Goal: Information Seeking & Learning: Stay updated

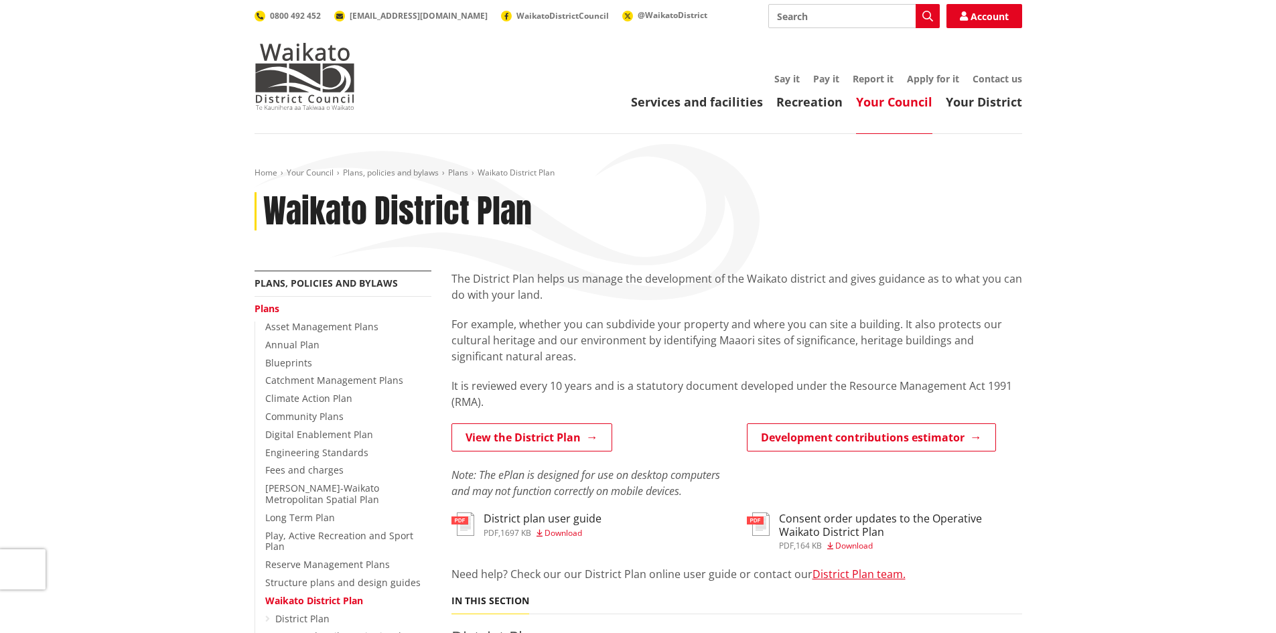
click at [679, 352] on p "For example, whether you can subdivide your property and where you can site a b…" at bounding box center [737, 340] width 571 height 48
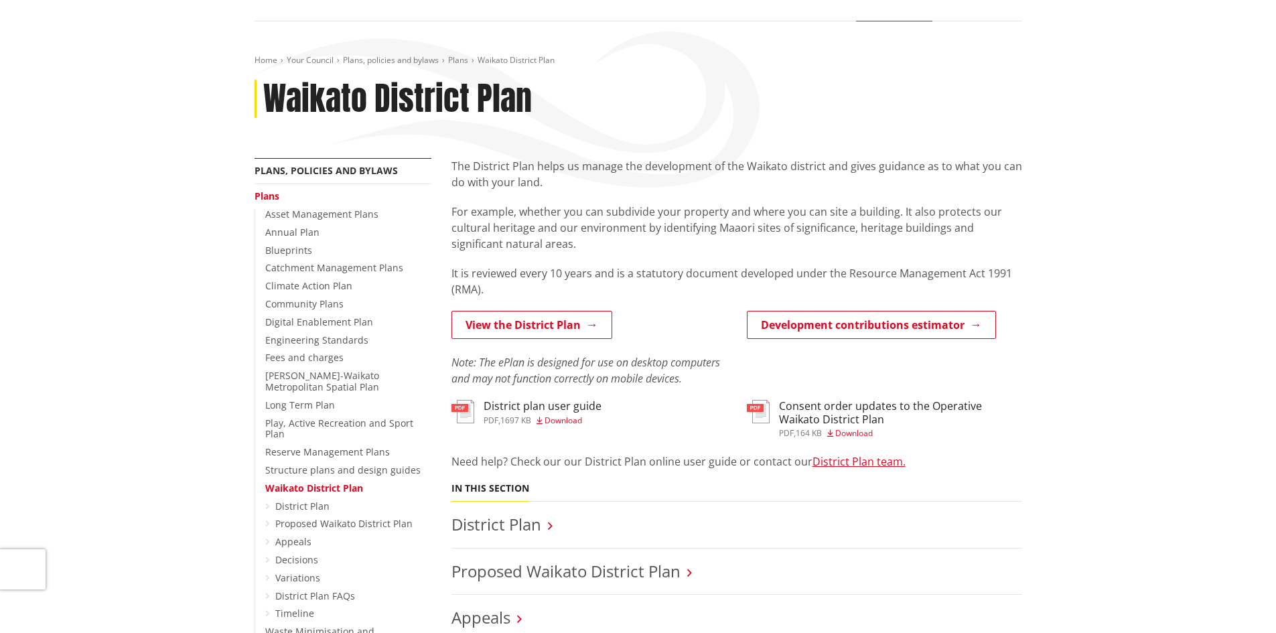
scroll to position [67, 0]
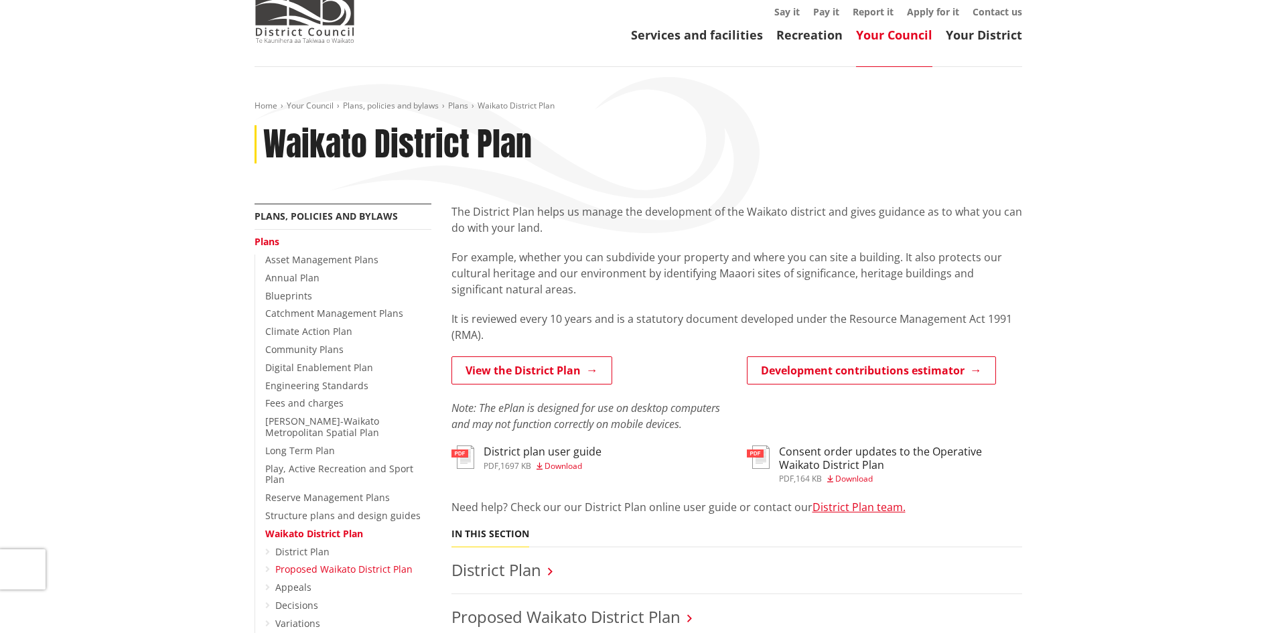
click at [361, 563] on link "Proposed Waikato District Plan" at bounding box center [343, 569] width 137 height 13
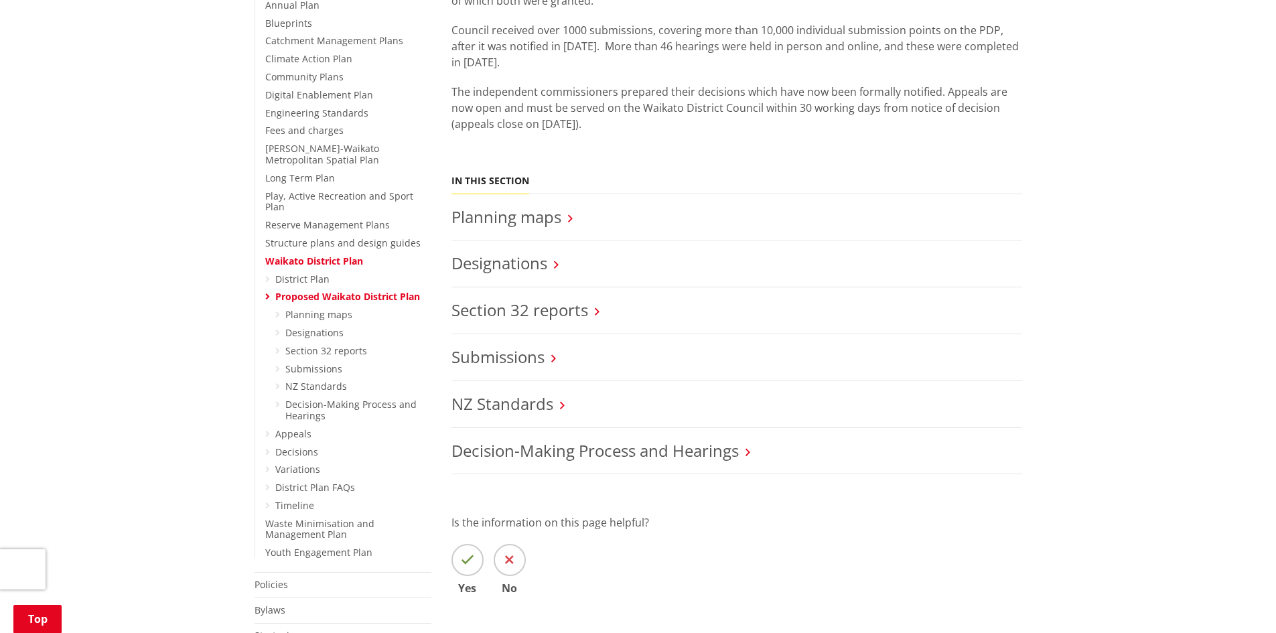
scroll to position [335, 0]
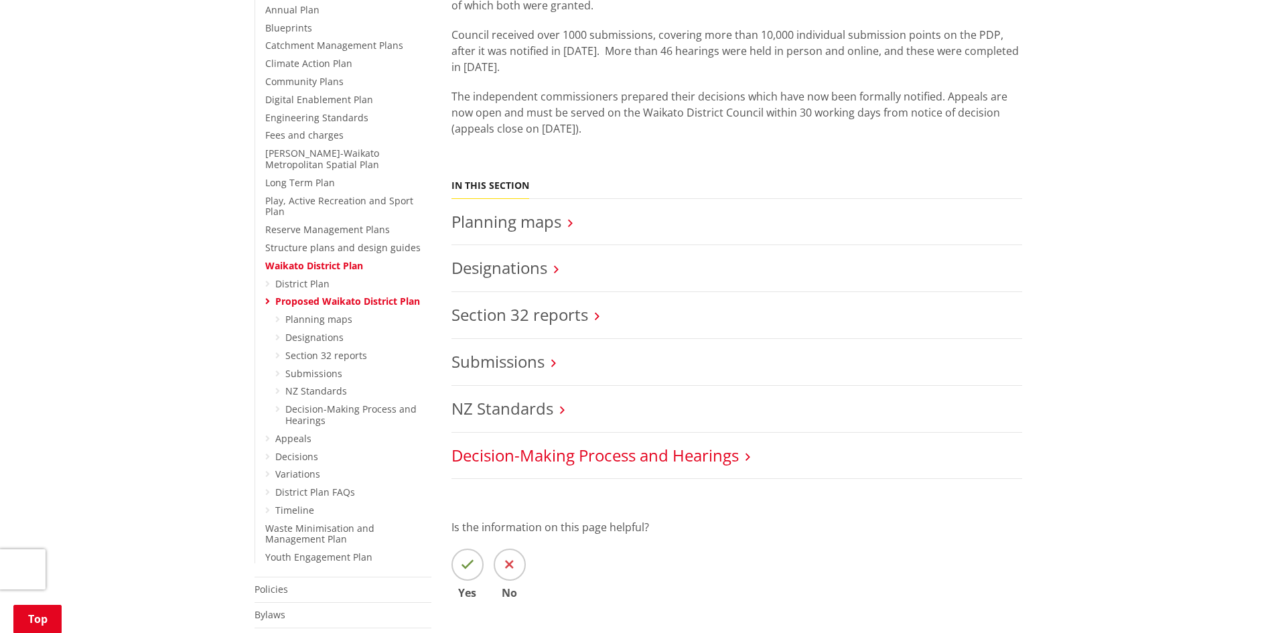
click at [605, 454] on link "Decision-Making Process and Hearings" at bounding box center [595, 455] width 287 height 22
click at [604, 458] on link "Decision-Making Process and Hearings" at bounding box center [595, 455] width 287 height 22
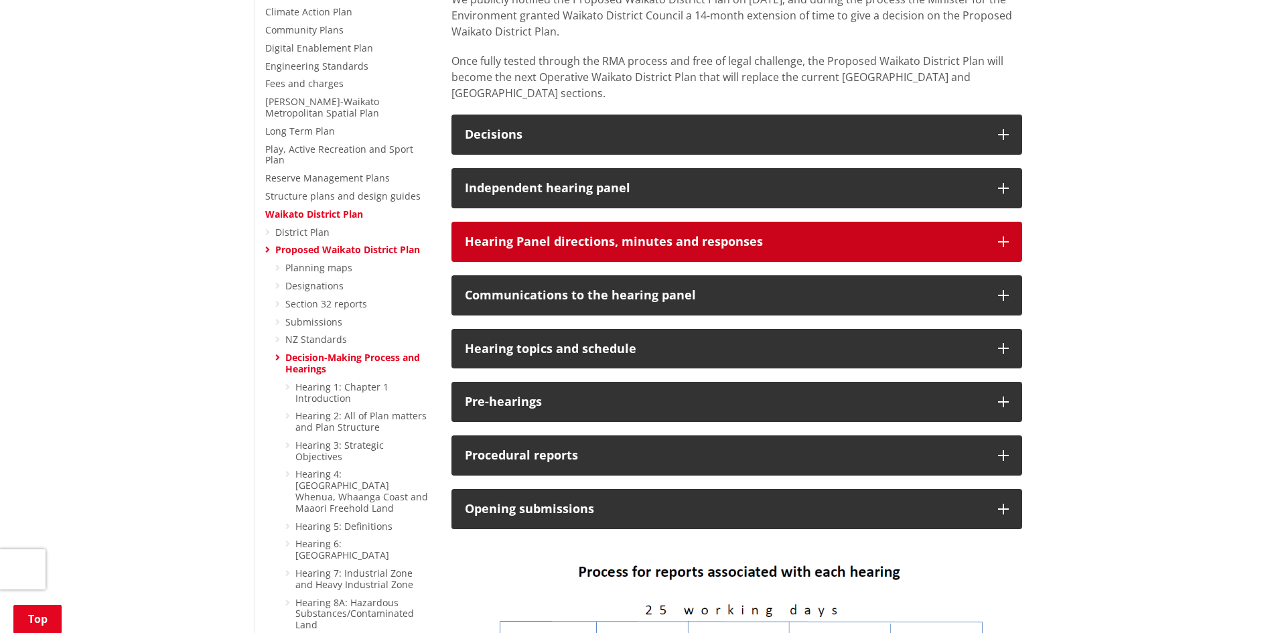
scroll to position [402, 0]
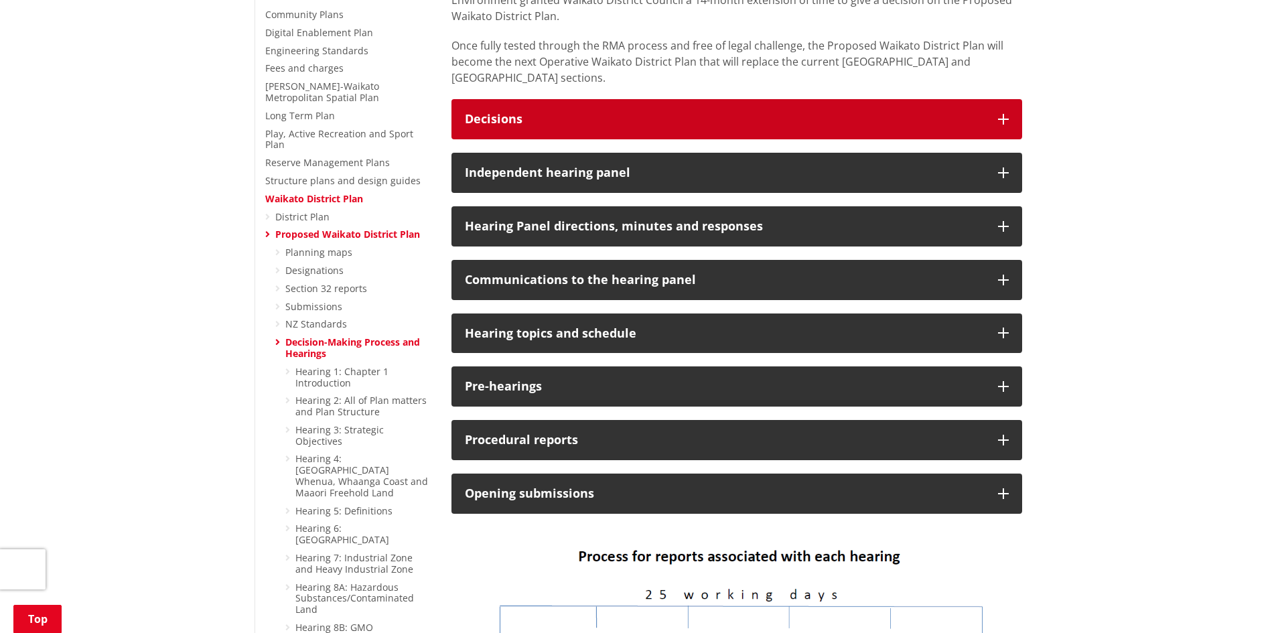
click at [571, 113] on h3 "Decisions" at bounding box center [725, 119] width 520 height 13
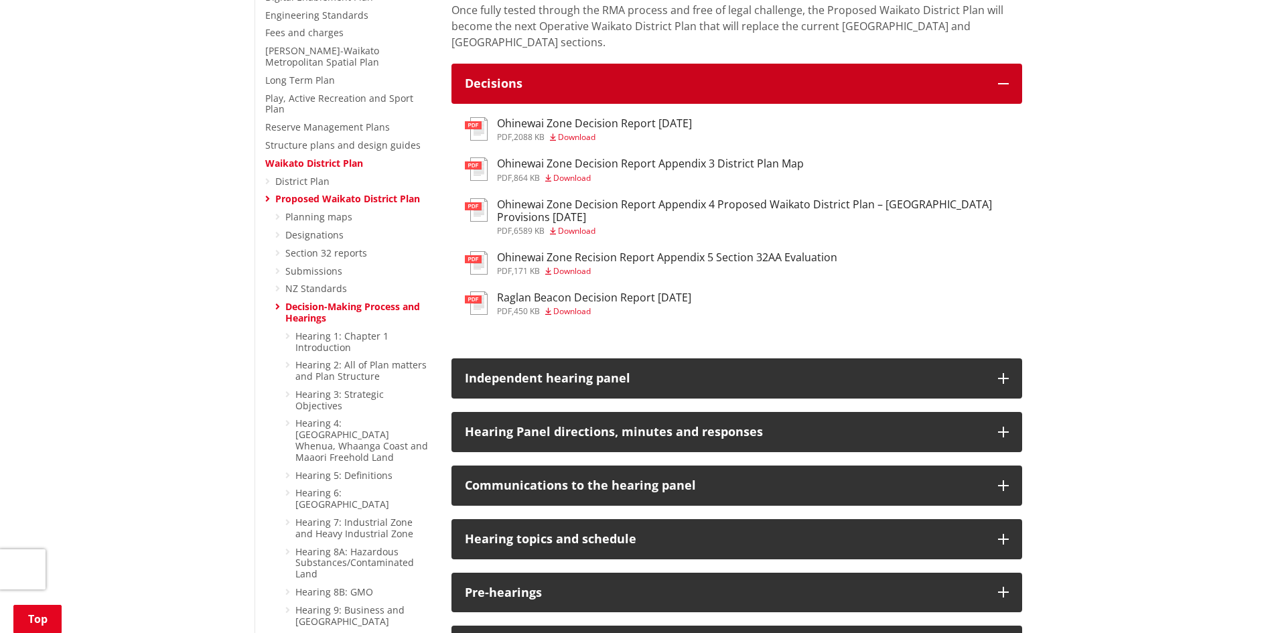
scroll to position [469, 0]
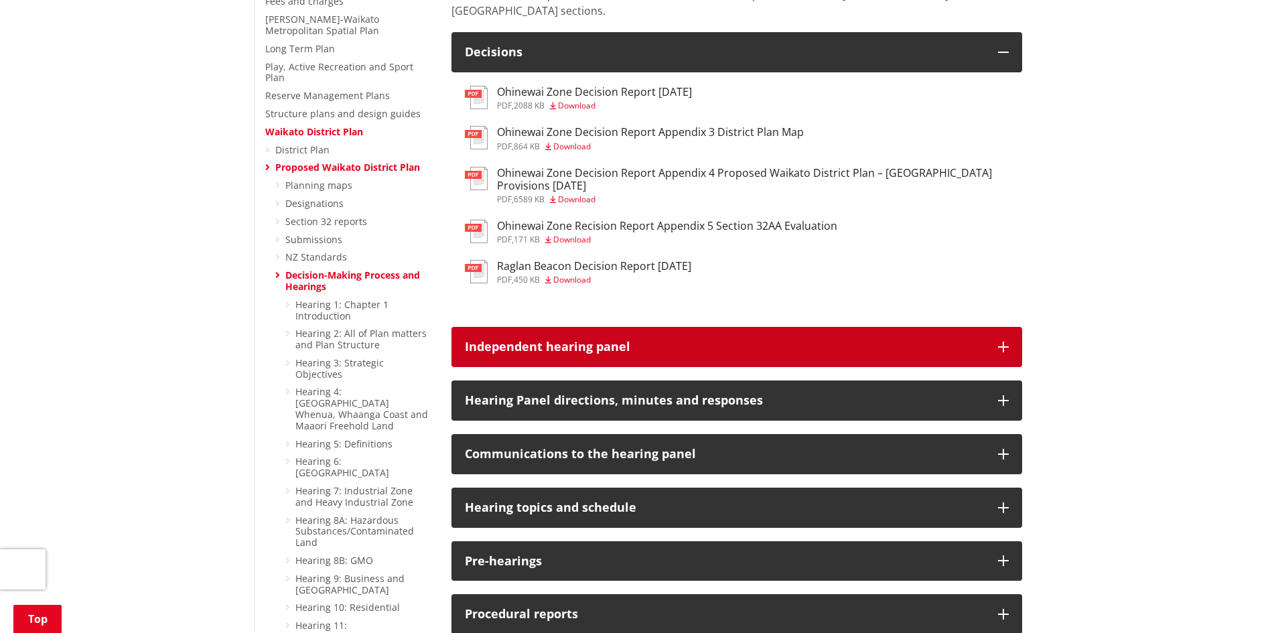
click at [633, 340] on h3 "Independent hearing panel" at bounding box center [725, 346] width 520 height 13
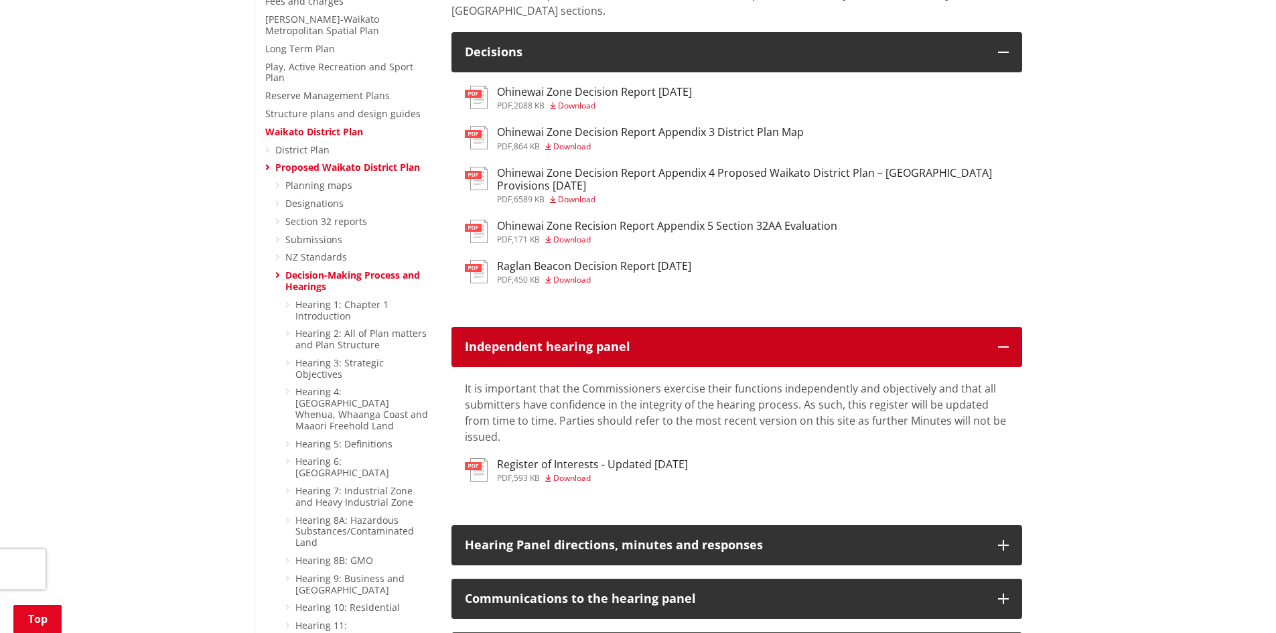
click at [633, 340] on h3 "Independent hearing panel" at bounding box center [725, 346] width 520 height 13
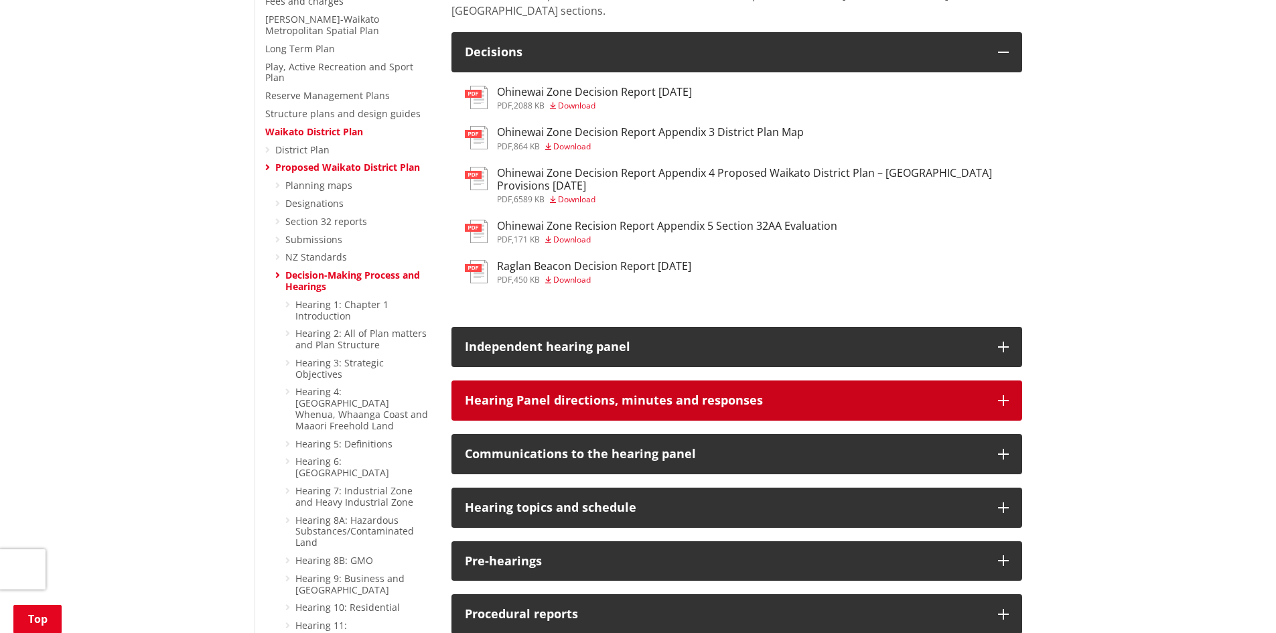
click at [600, 381] on button "Hearing Panel directions, minutes and responses" at bounding box center [737, 401] width 571 height 40
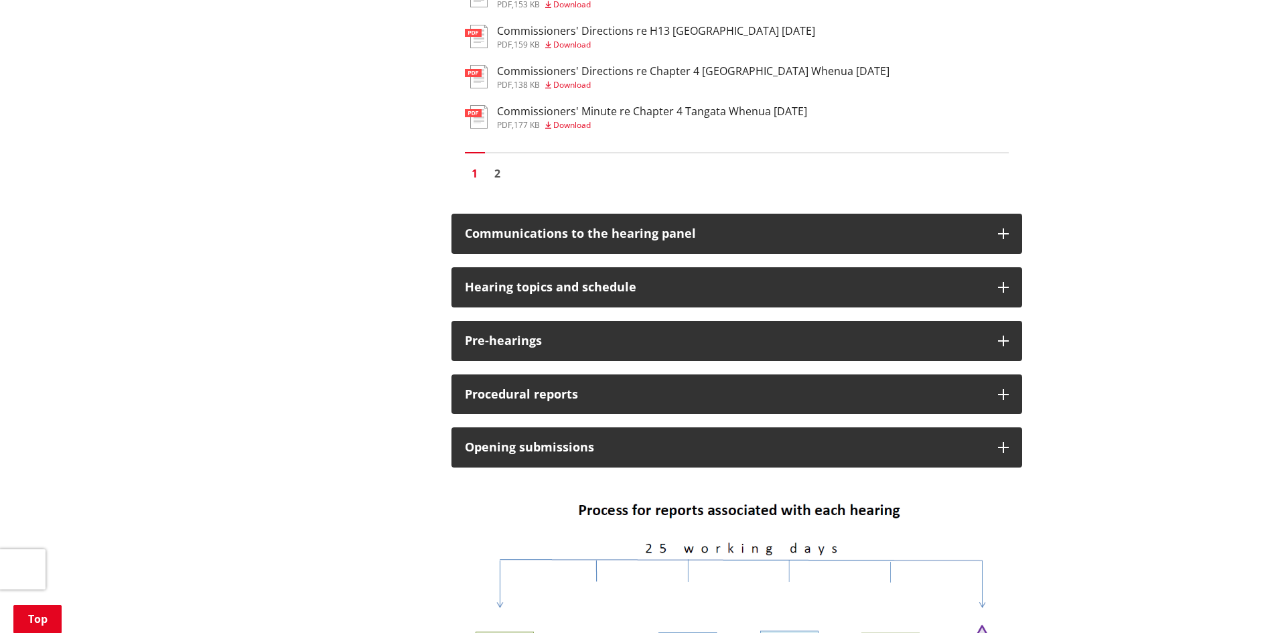
scroll to position [2412, 0]
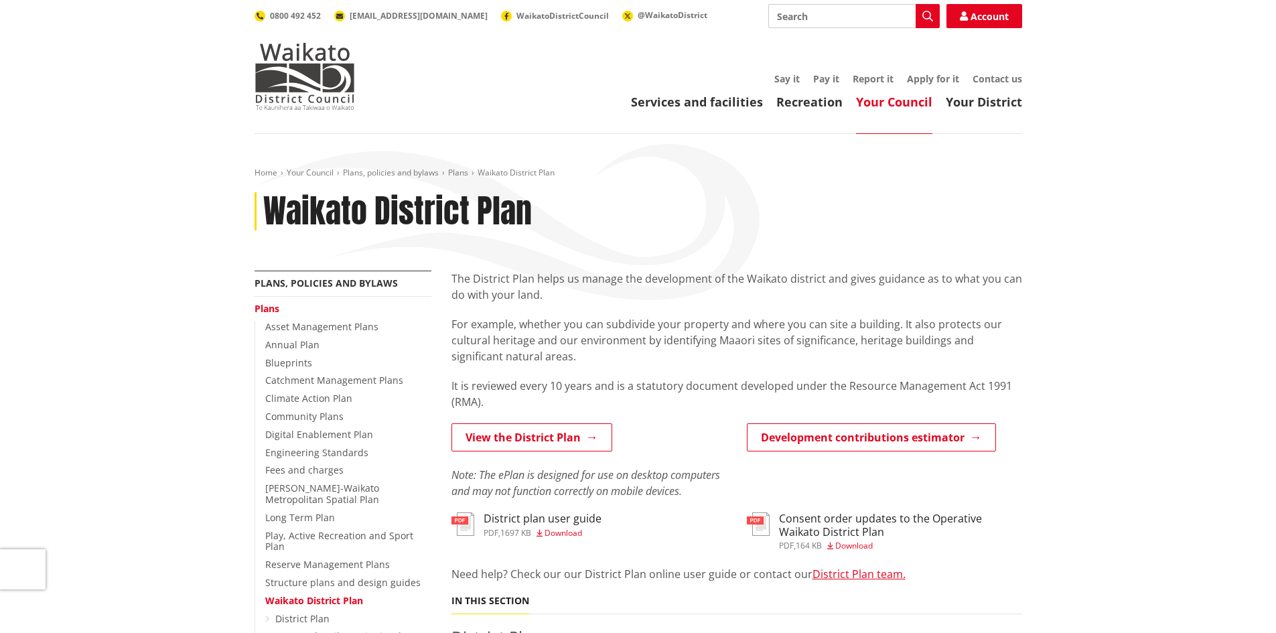
click at [1140, 356] on div "Home Your Council Plans, policies and bylaws Plans Waikato District Plan Waikat…" at bounding box center [638, 644] width 1276 height 1021
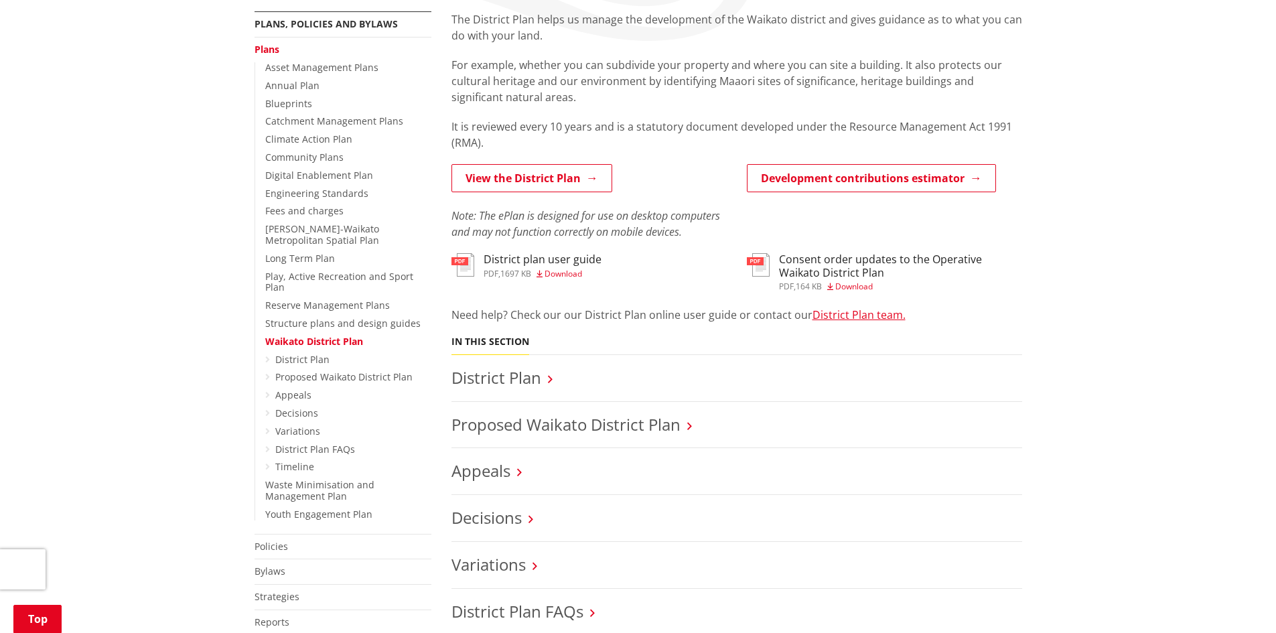
scroll to position [268, 0]
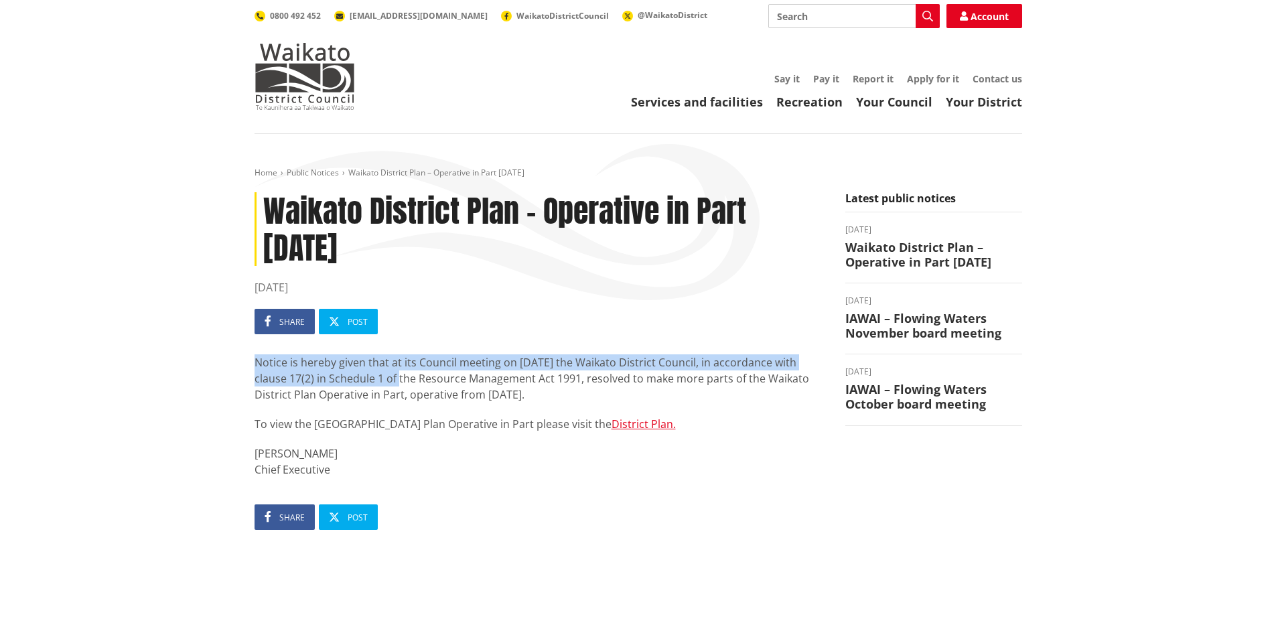
drag, startPoint x: 251, startPoint y: 358, endPoint x: 431, endPoint y: 376, distance: 181.1
click at [431, 376] on div "[GEOGRAPHIC_DATA] Plan – Operative in Part [DATE] [DATE] Share Post Notice is h…" at bounding box center [540, 464] width 591 height 545
click at [386, 384] on p "Notice is hereby given that at its Council meeting on [DATE] the Waikato Distri…" at bounding box center [540, 378] width 571 height 48
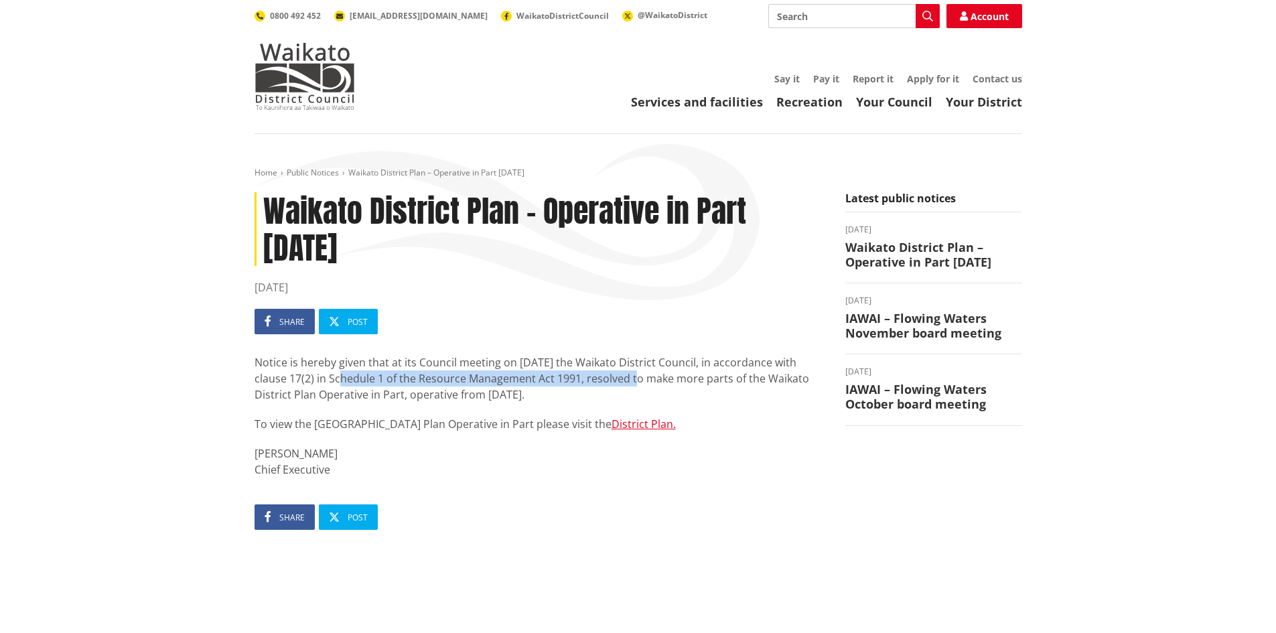
drag, startPoint x: 391, startPoint y: 379, endPoint x: 665, endPoint y: 384, distance: 273.4
click at [665, 384] on p "Notice is hereby given that at its Council meeting on [DATE] the Waikato Distri…" at bounding box center [540, 378] width 571 height 48
copy p "17(2) in Schedule 1 of the Resource Management Act 1991,"
click at [586, 516] on ul "Share Post" at bounding box center [540, 517] width 571 height 25
click at [399, 405] on div "Notice is hereby given that at its Council meeting on [DATE] the Waikato Distri…" at bounding box center [540, 415] width 571 height 123
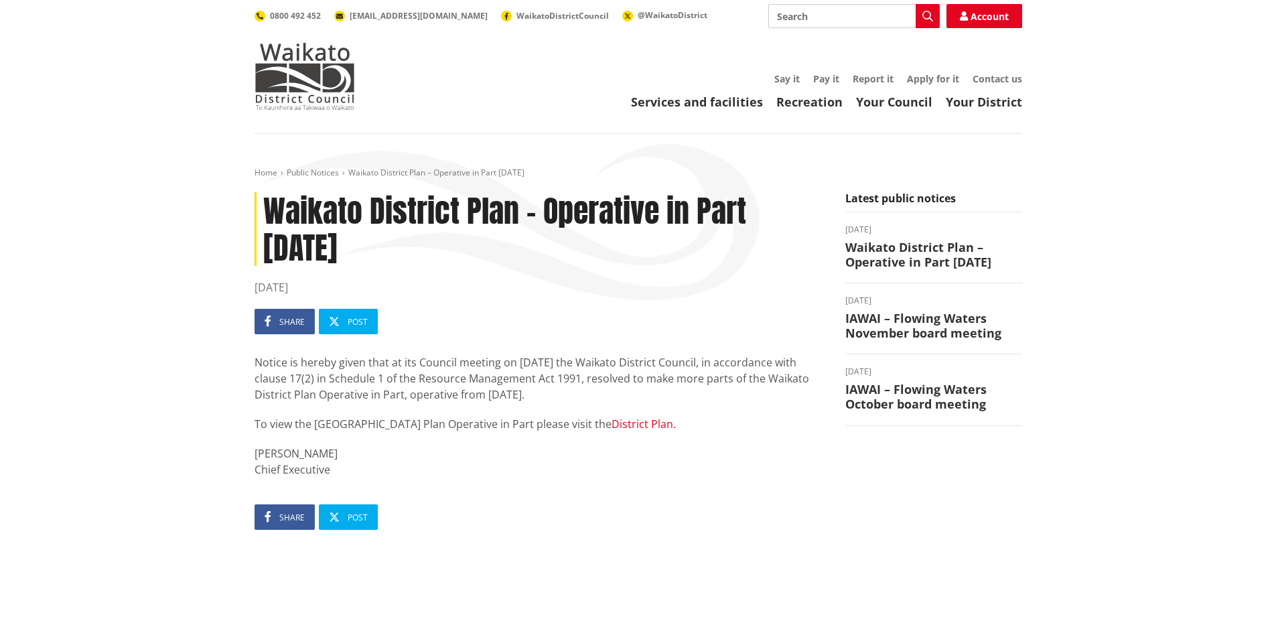
click at [614, 425] on link "District Plan." at bounding box center [644, 424] width 64 height 15
